Goal: Entertainment & Leisure: Consume media (video, audio)

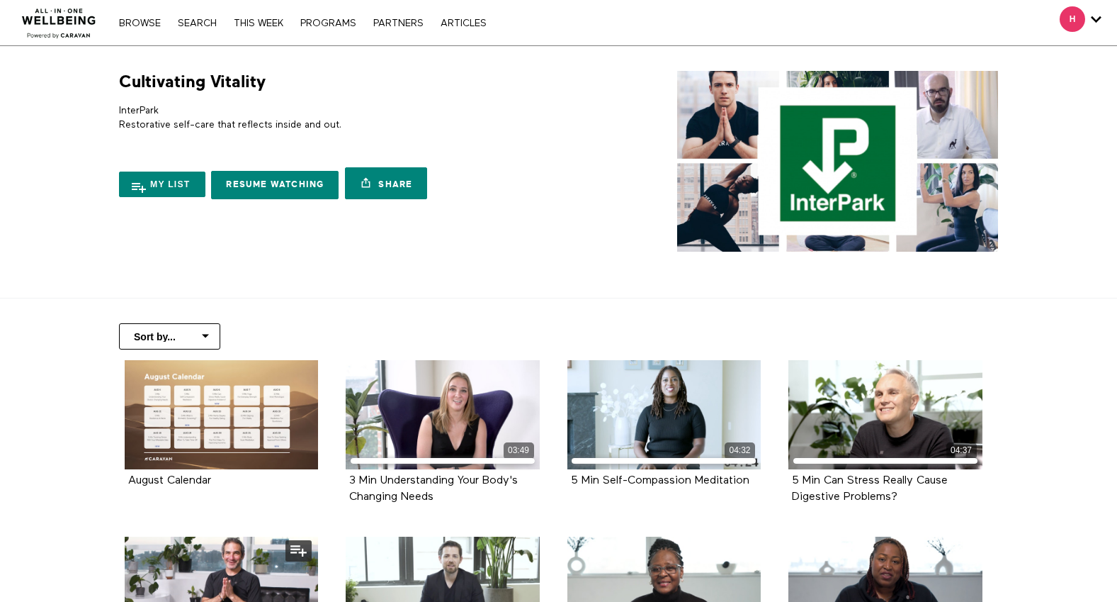
scroll to position [538, 0]
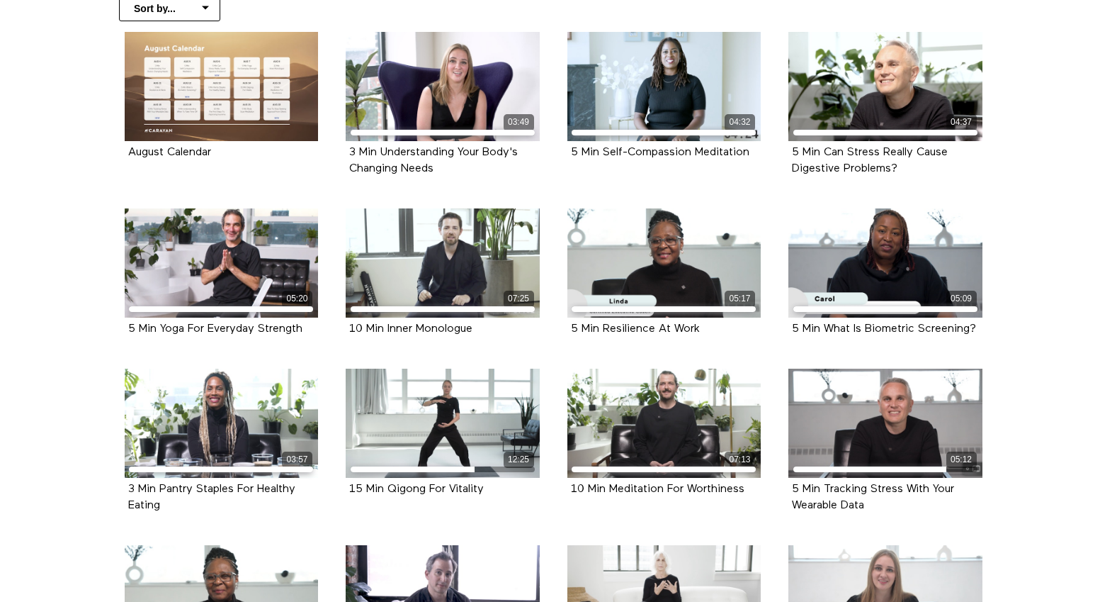
scroll to position [327, 0]
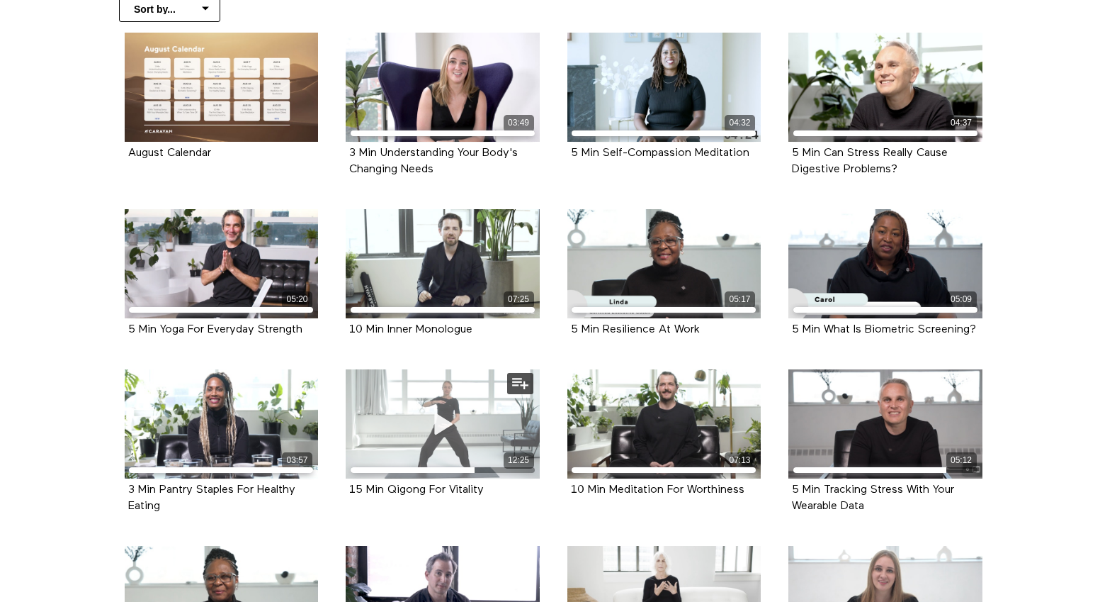
click at [451, 425] on icon at bounding box center [443, 423] width 43 height 25
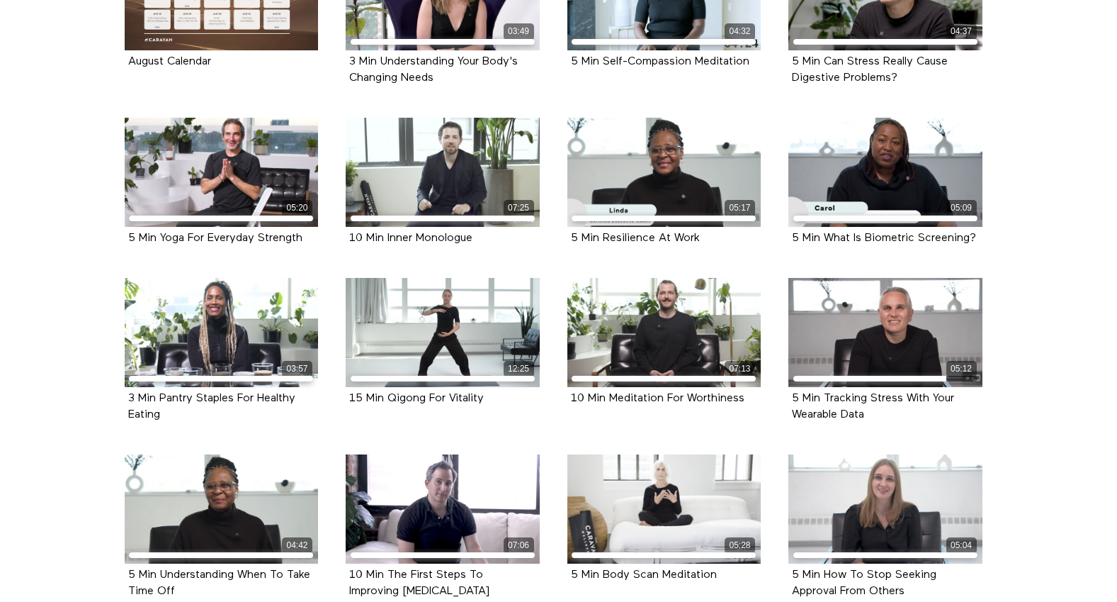
scroll to position [441, 0]
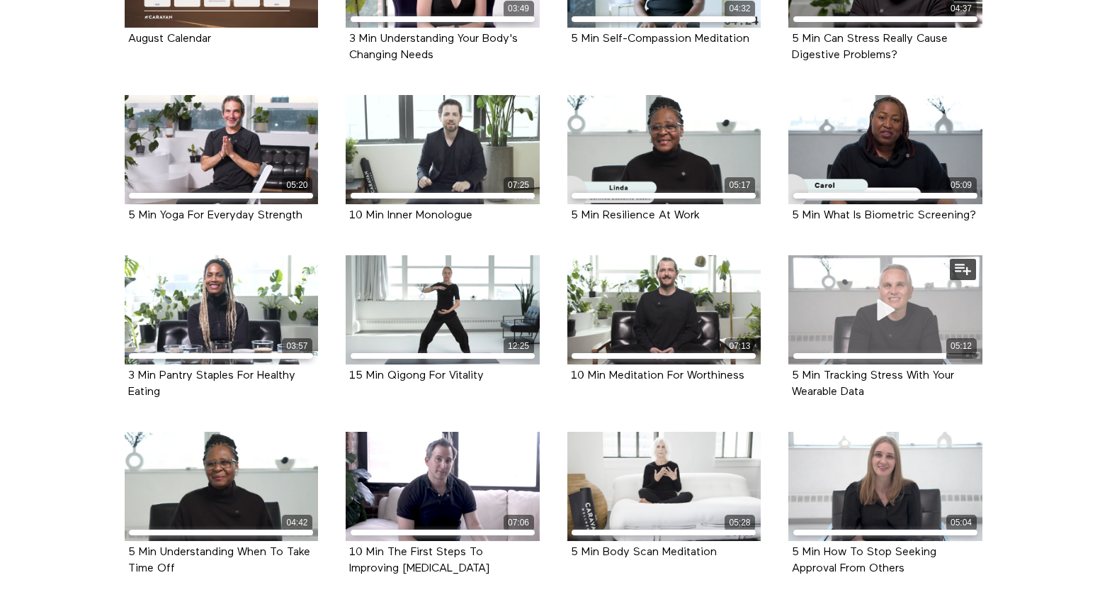
click at [907, 302] on div "05:12" at bounding box center [886, 309] width 194 height 109
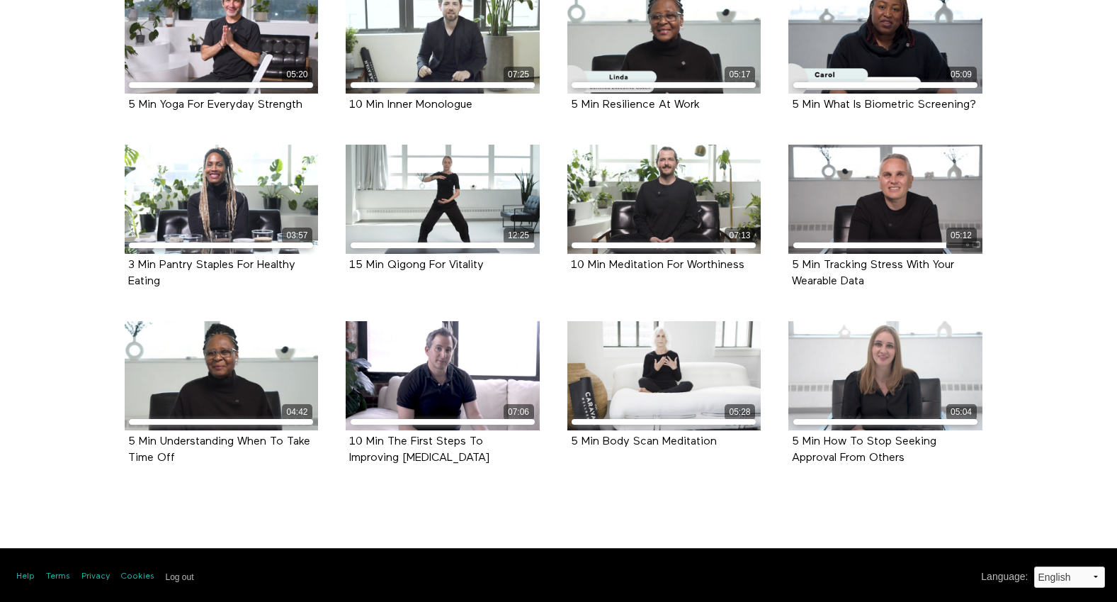
scroll to position [553, 0]
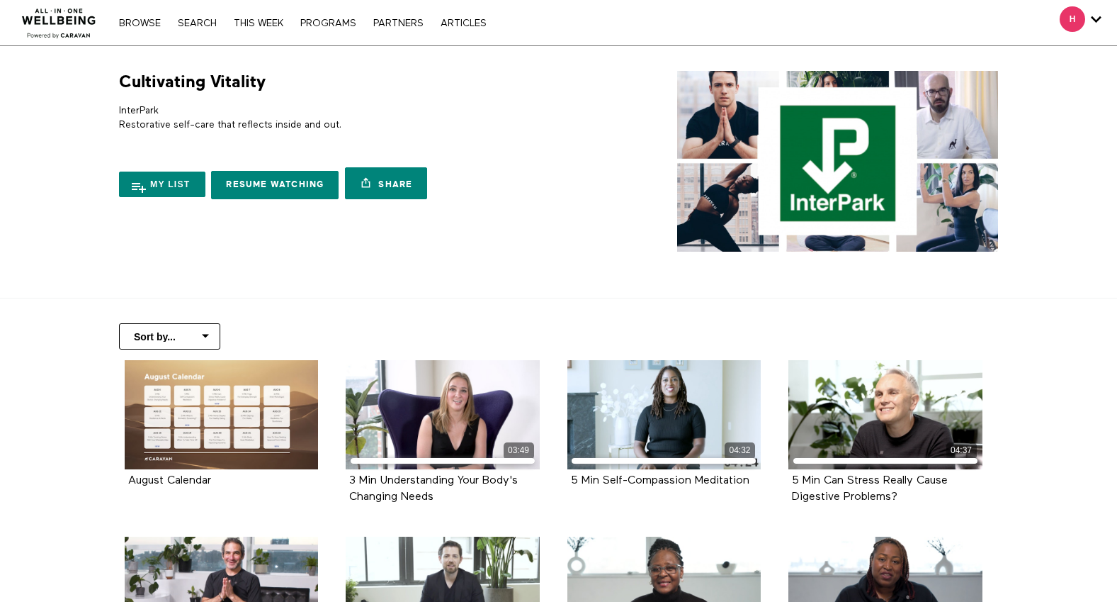
scroll to position [553, 0]
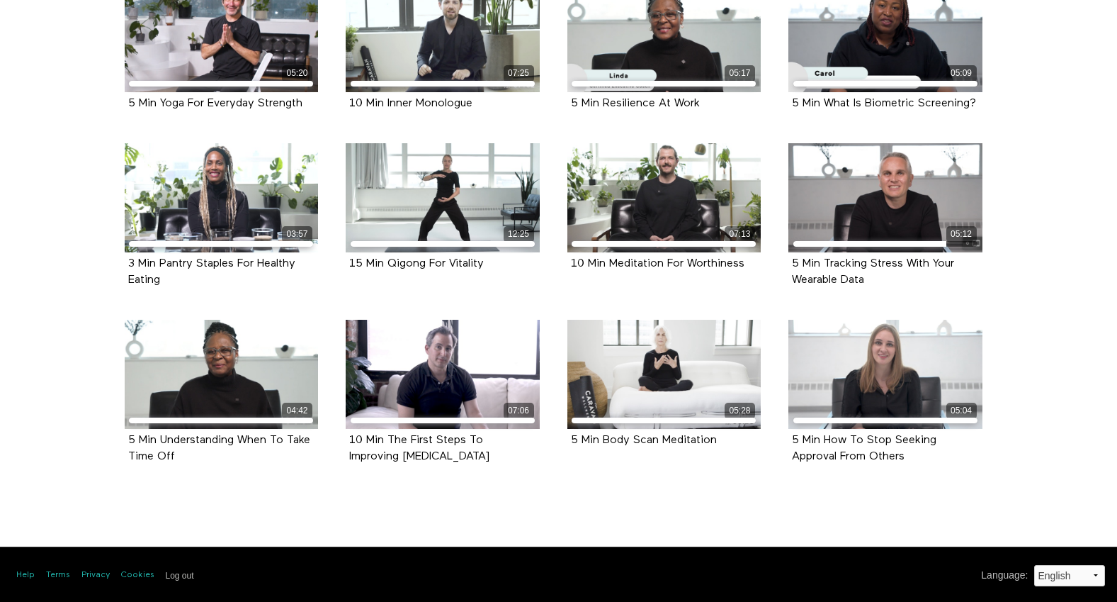
click at [57, 72] on section "Sort by... Alphabetical Release date August Calendar 715 KB 03:49 3 Min Underst…" at bounding box center [558, 133] width 1117 height 777
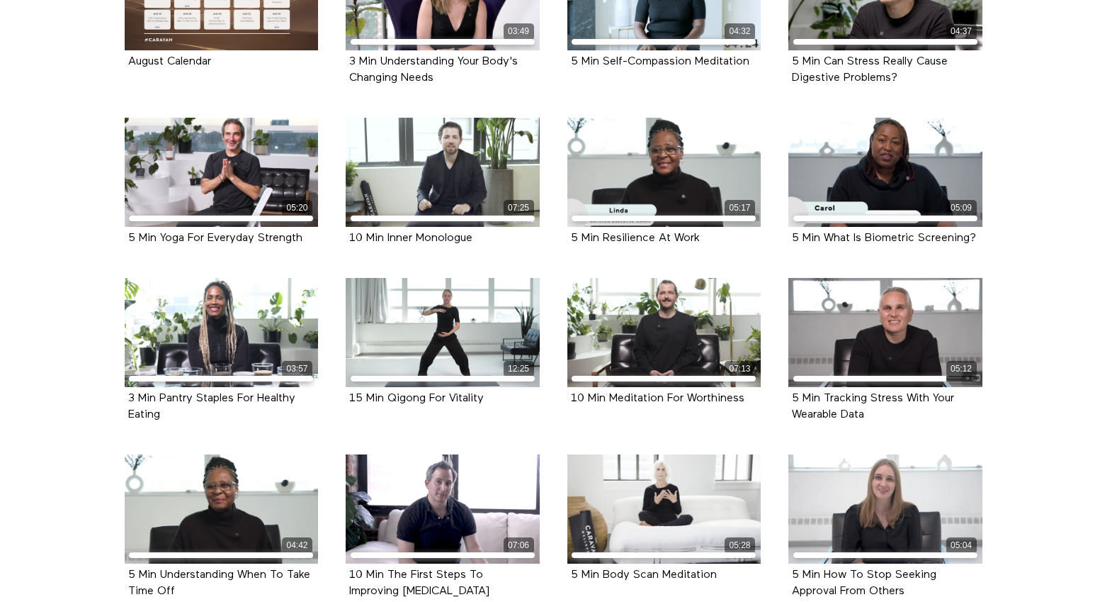
scroll to position [555, 0]
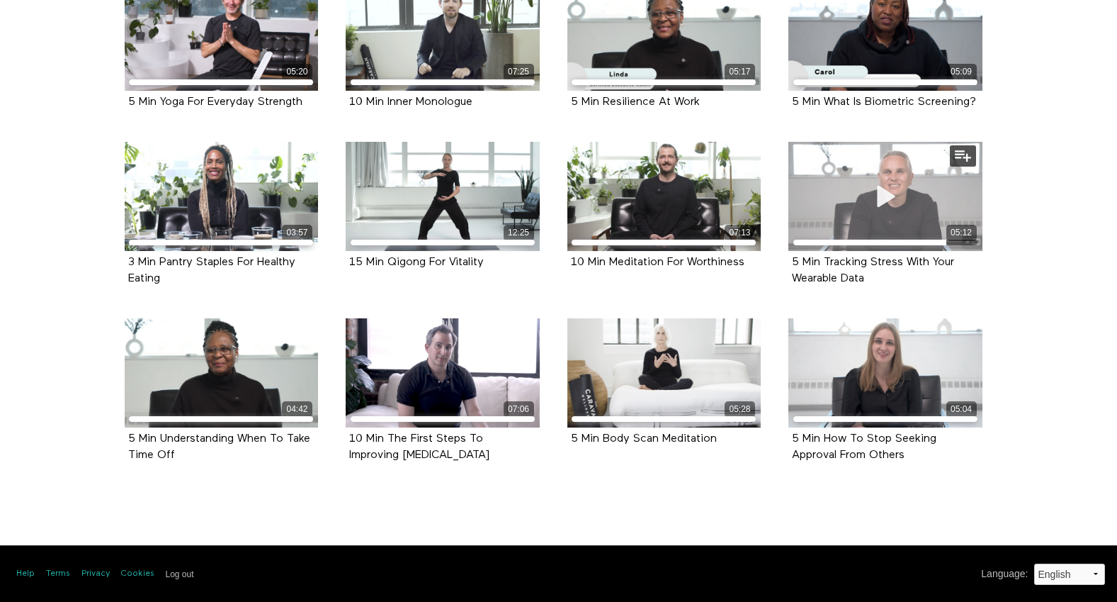
click at [900, 182] on span at bounding box center [885, 196] width 43 height 43
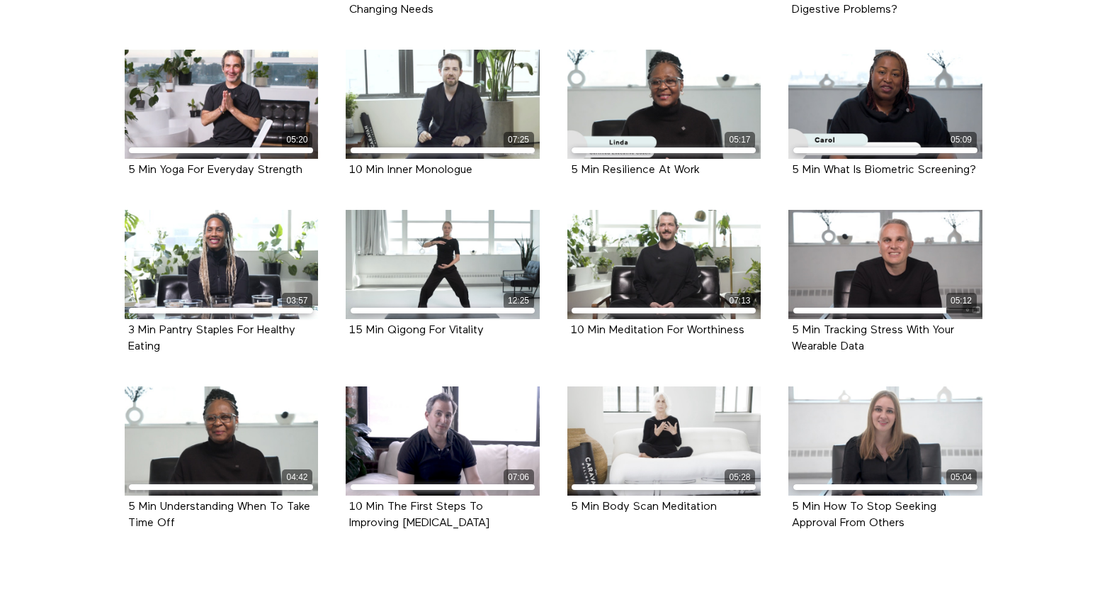
scroll to position [555, 0]
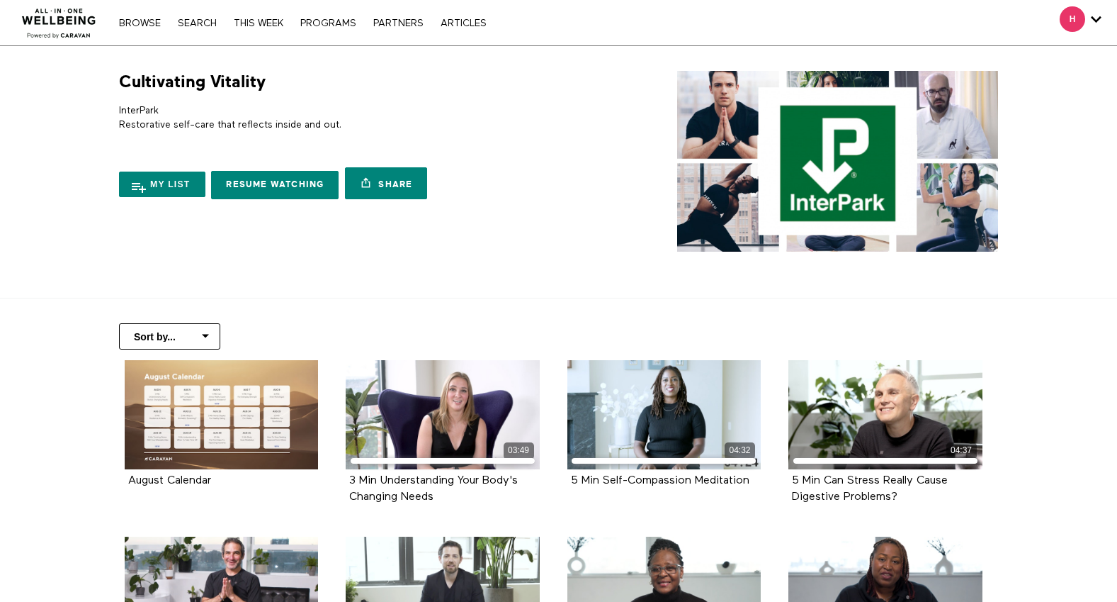
scroll to position [555, 0]
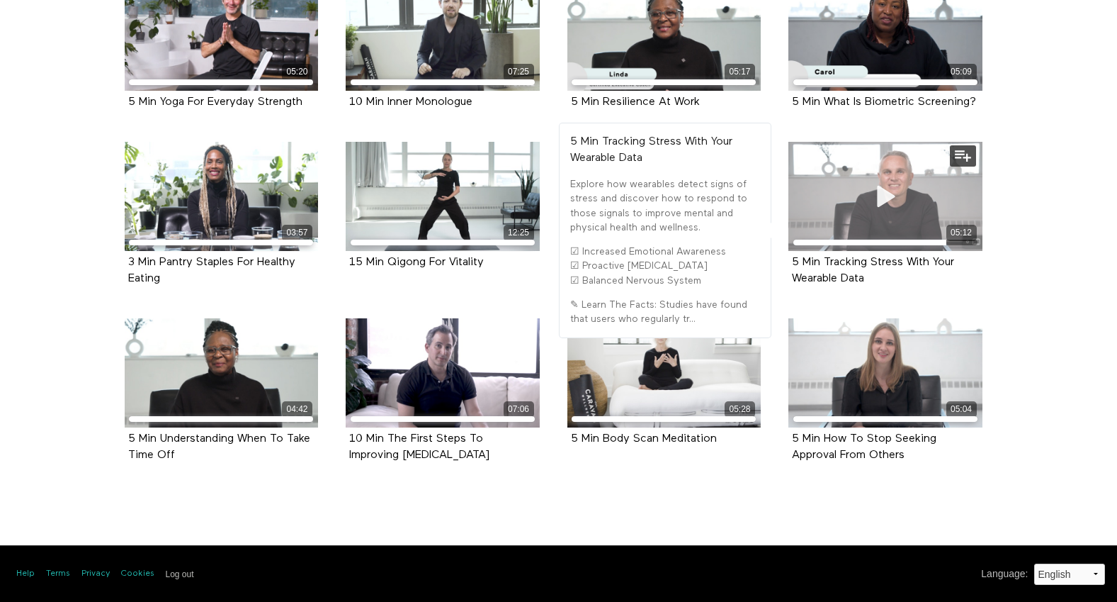
click at [855, 204] on div "05:12" at bounding box center [886, 196] width 194 height 109
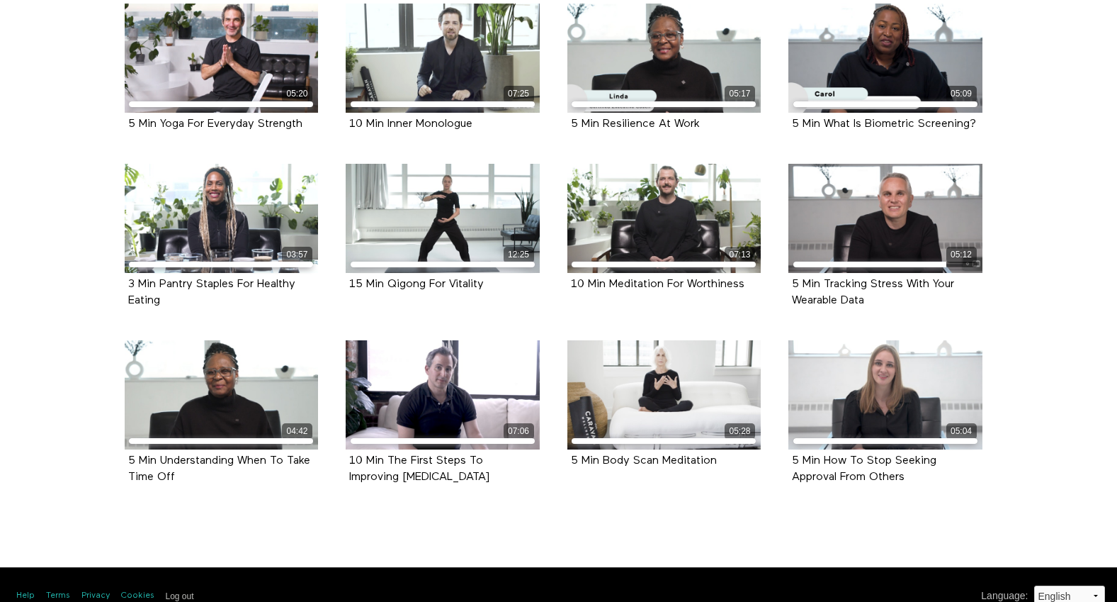
scroll to position [535, 0]
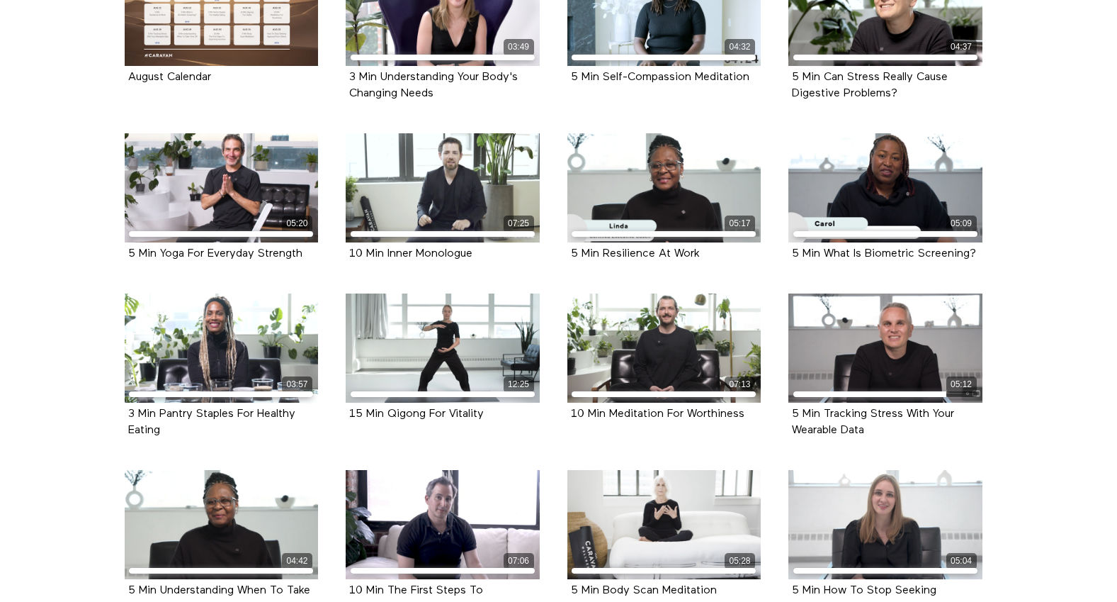
scroll to position [555, 0]
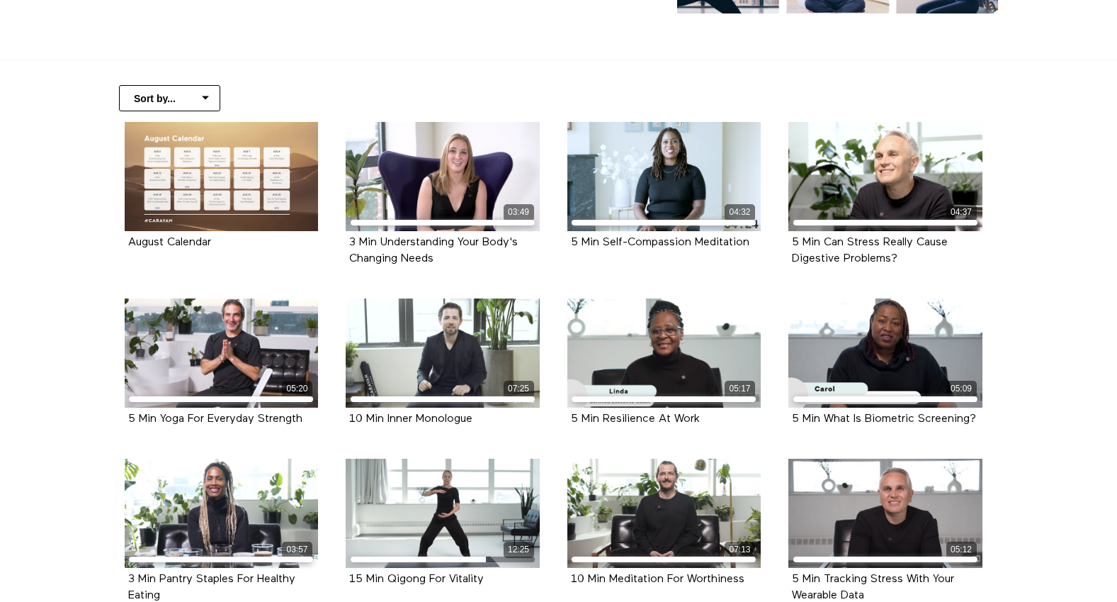
scroll to position [237, 0]
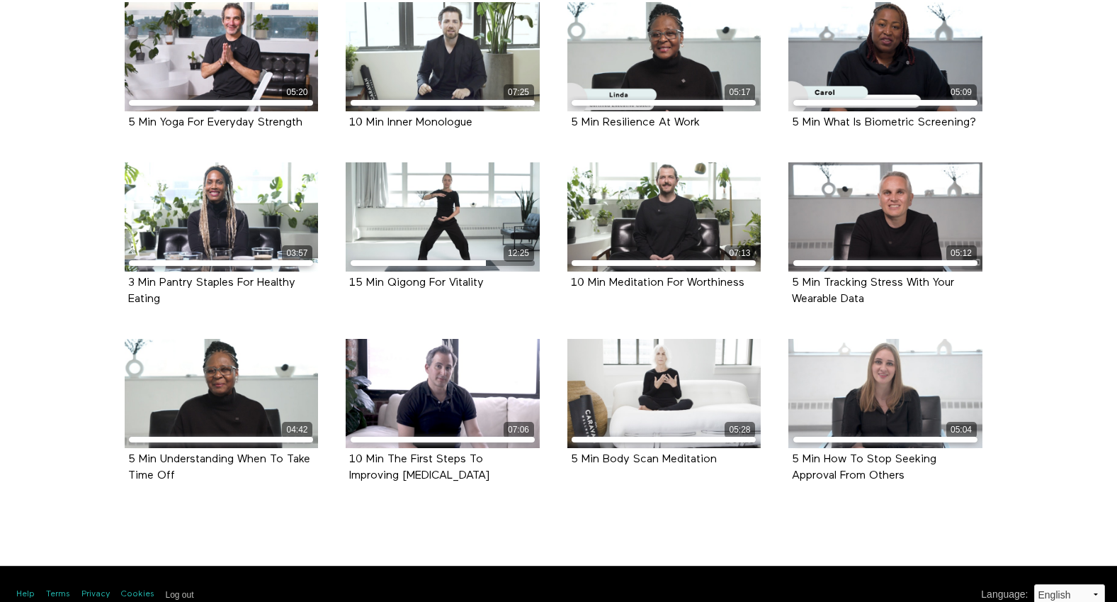
scroll to position [536, 0]
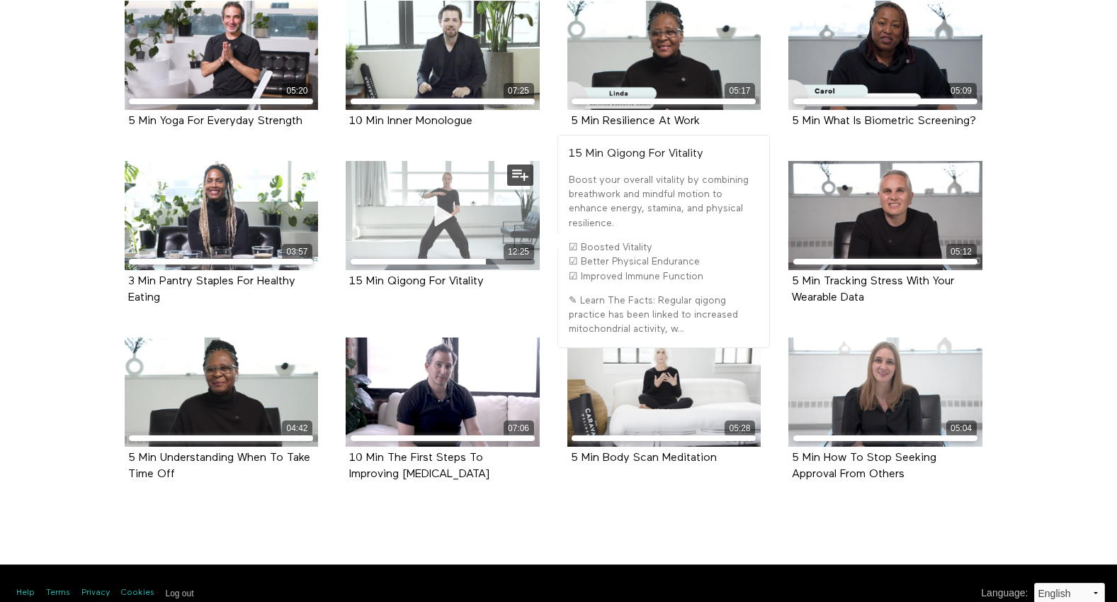
click at [445, 215] on icon at bounding box center [443, 215] width 43 height 25
